Goal: Communication & Community: Answer question/provide support

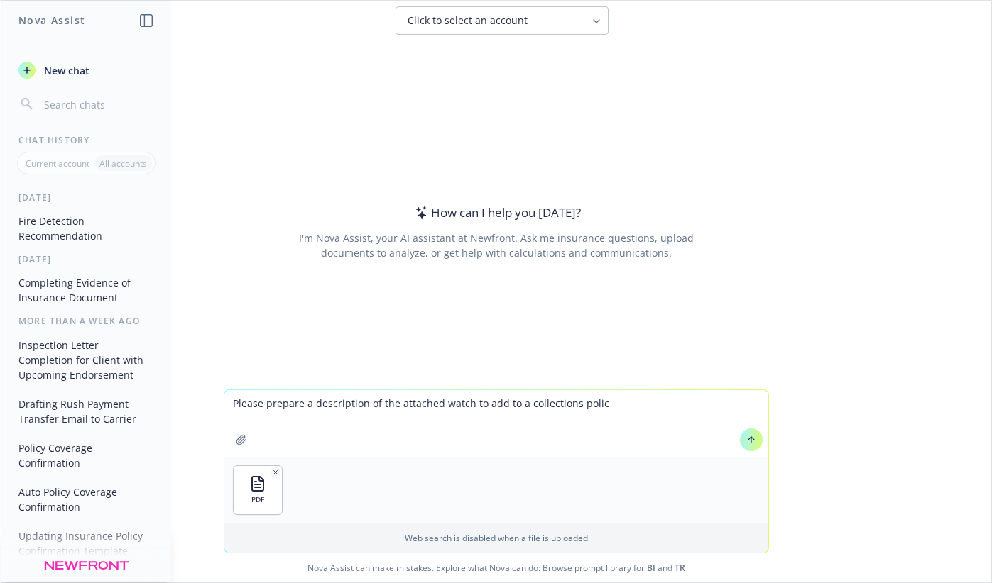
type textarea "Please prepare a description of the attached watch to add to a collections poli…"
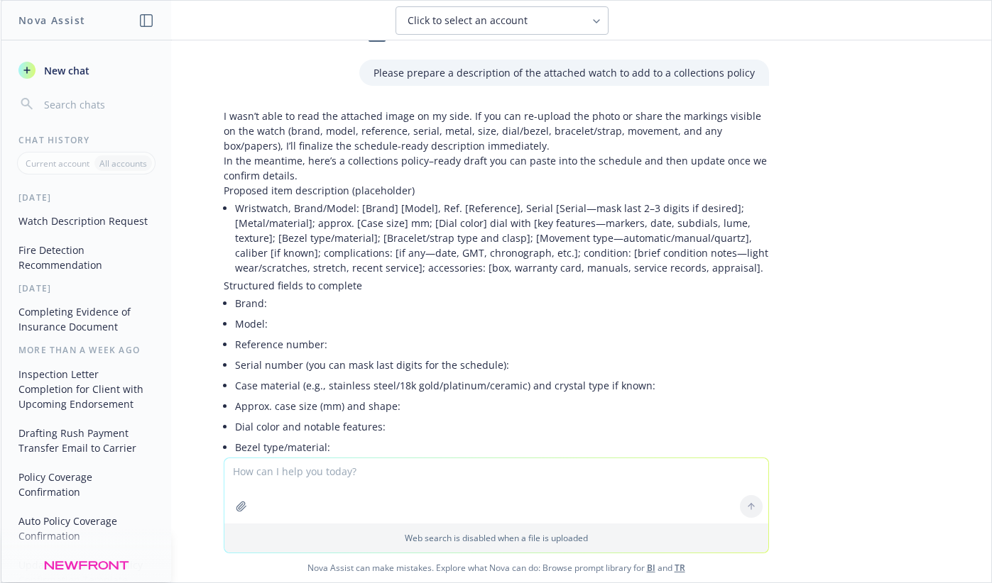
scroll to position [24, 0]
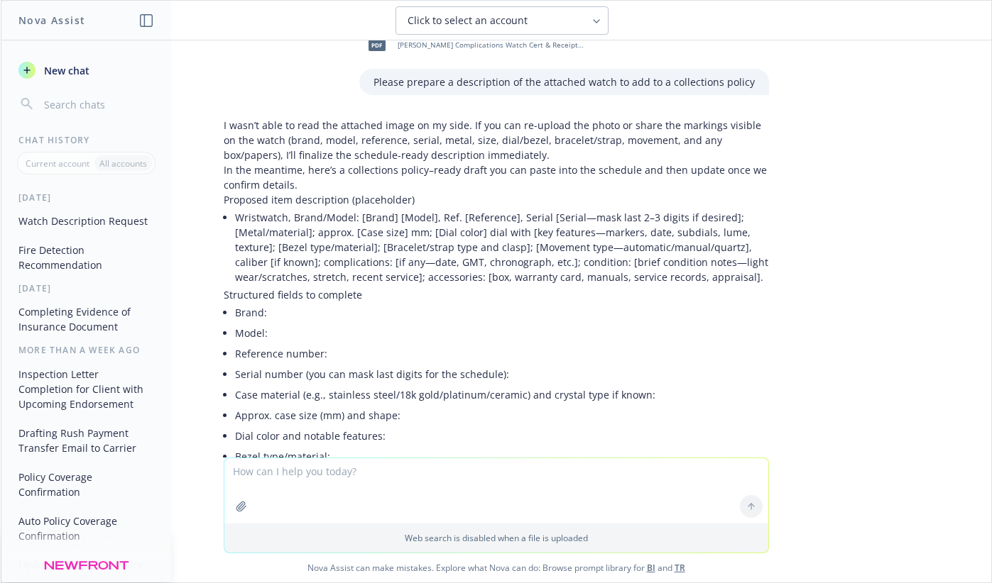
click at [363, 202] on p "Proposed item description (placeholder)" at bounding box center [496, 199] width 545 height 15
